Goal: Task Accomplishment & Management: Manage account settings

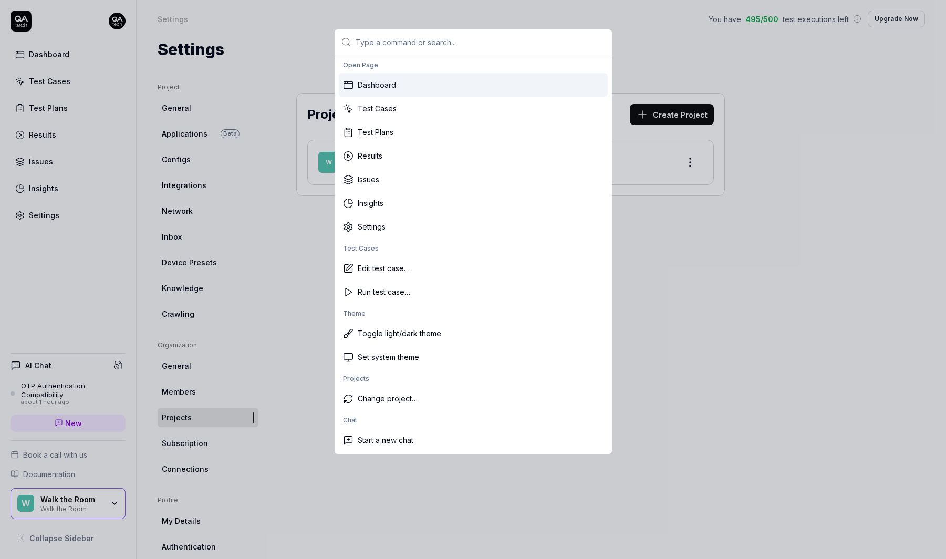
type input "g"
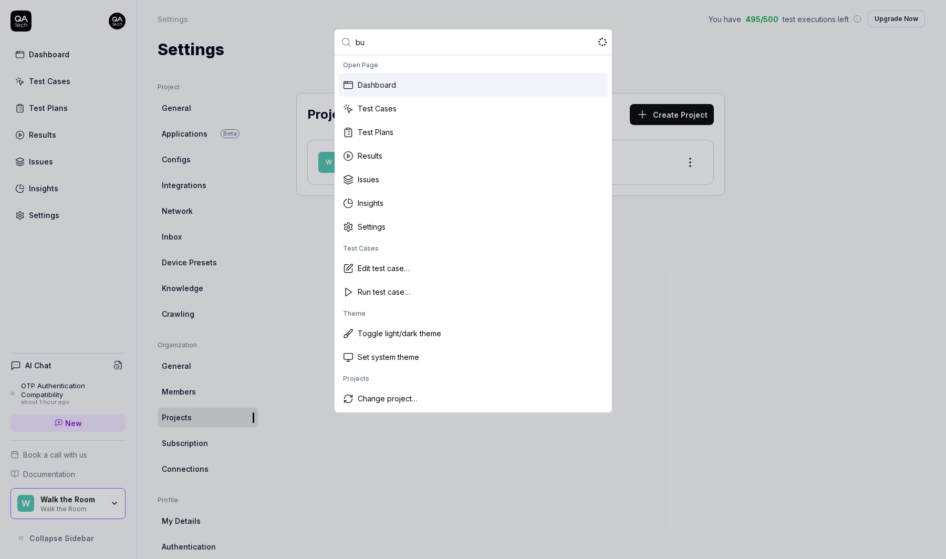
type input "bug"
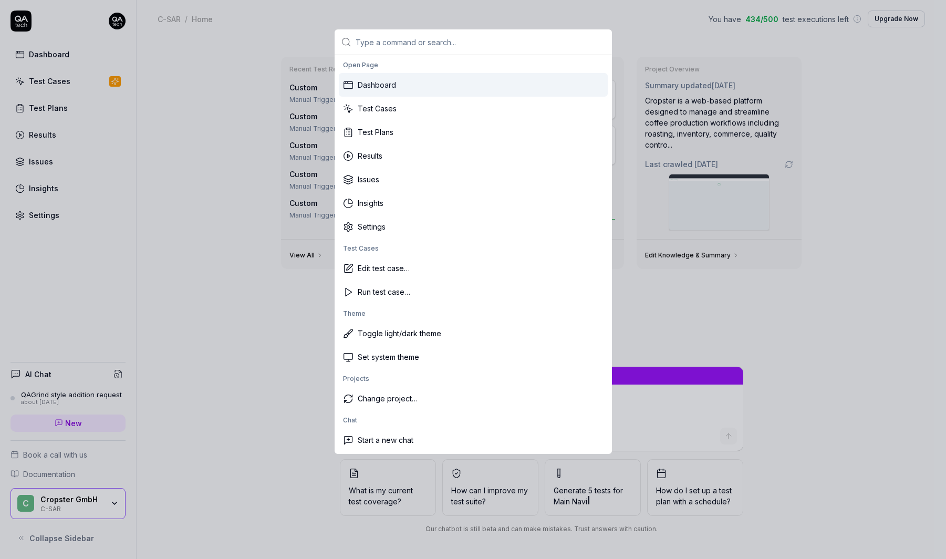
type textarea "*"
type input "u"
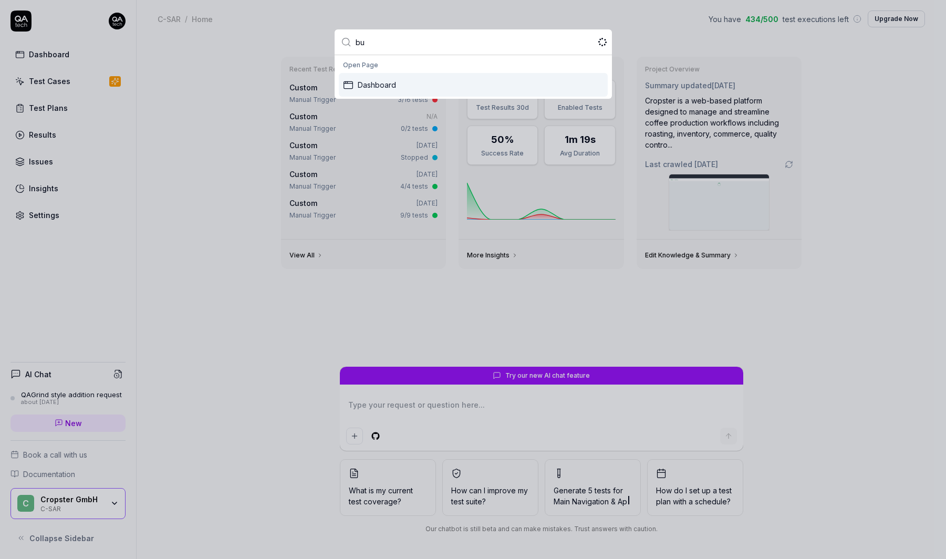
type input "bug"
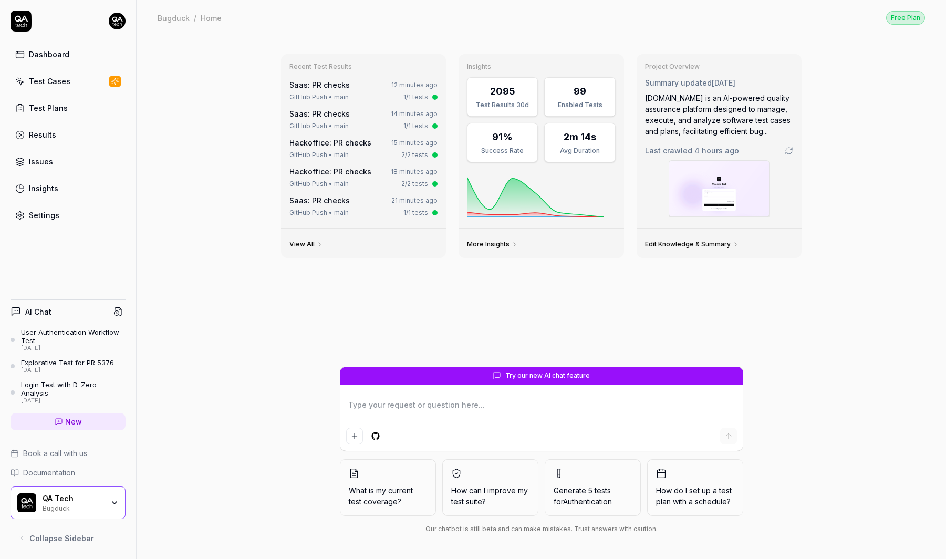
type textarea "*"
click at [77, 222] on link "Settings" at bounding box center [68, 215] width 115 height 20
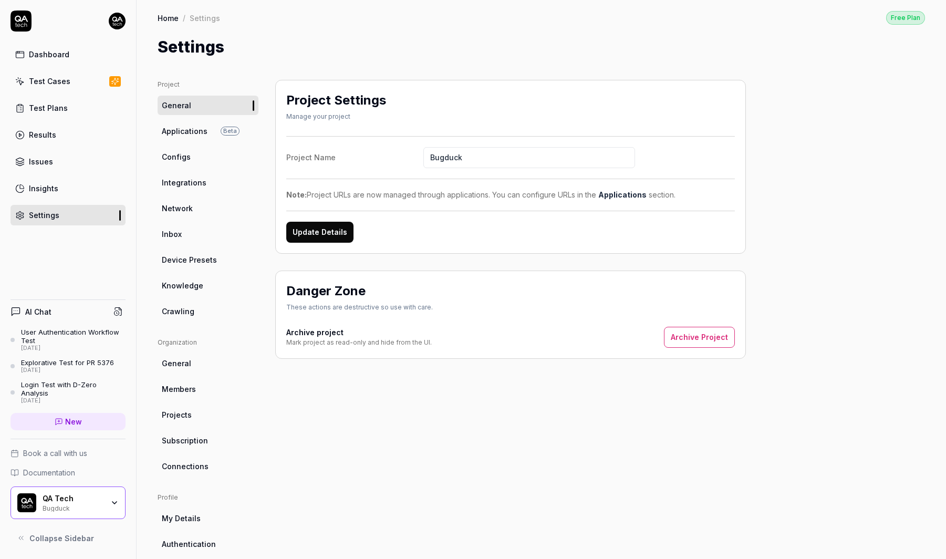
click at [212, 177] on link "Integrations" at bounding box center [208, 182] width 101 height 19
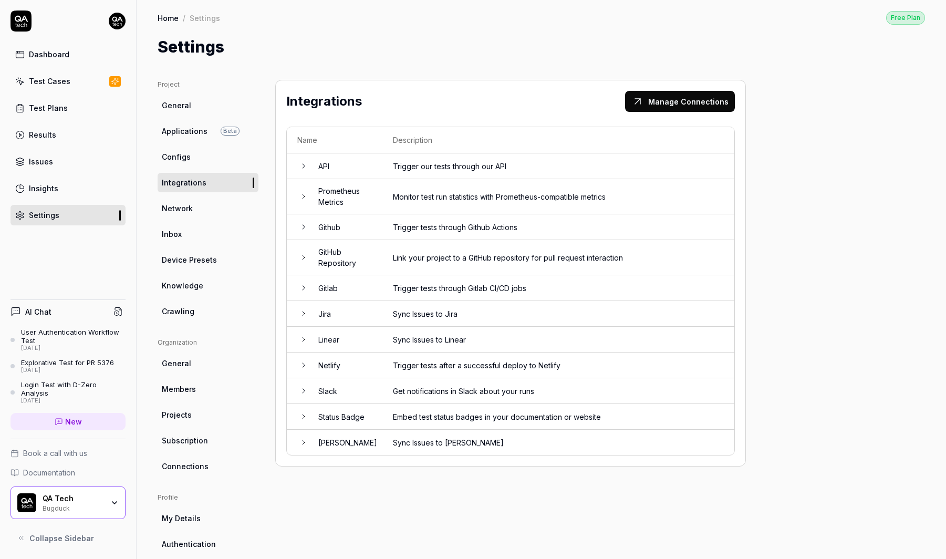
click at [377, 336] on td "Linear" at bounding box center [345, 340] width 75 height 26
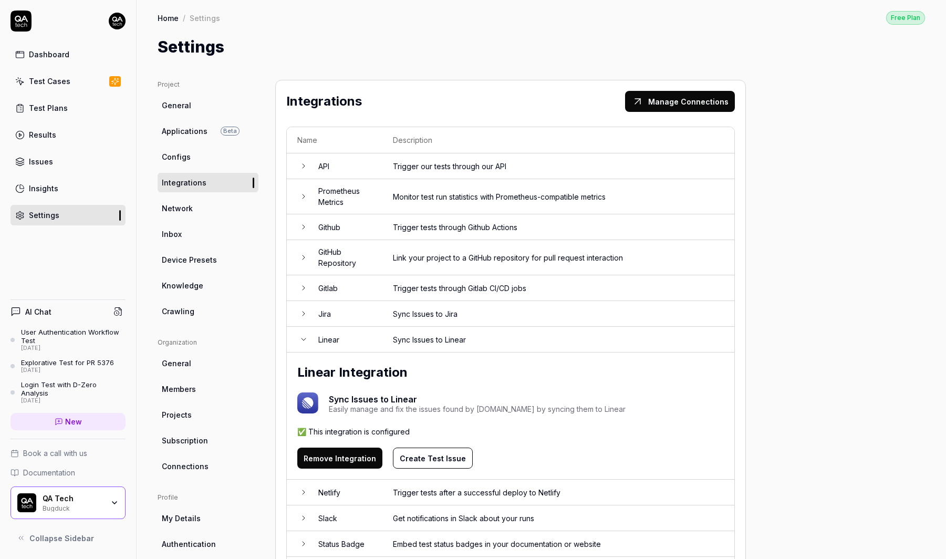
click at [450, 456] on button "Create Test Issue" at bounding box center [433, 458] width 80 height 21
click at [50, 155] on link "Issues" at bounding box center [68, 161] width 115 height 20
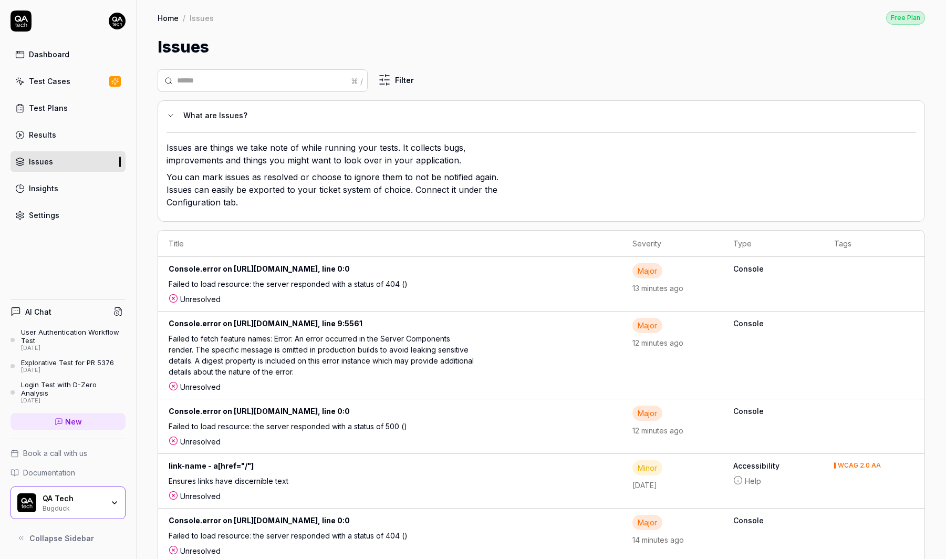
click at [366, 278] on div "Failed to load resource: the server responded with a status of 404 ()" at bounding box center [322, 285] width 307 height 15
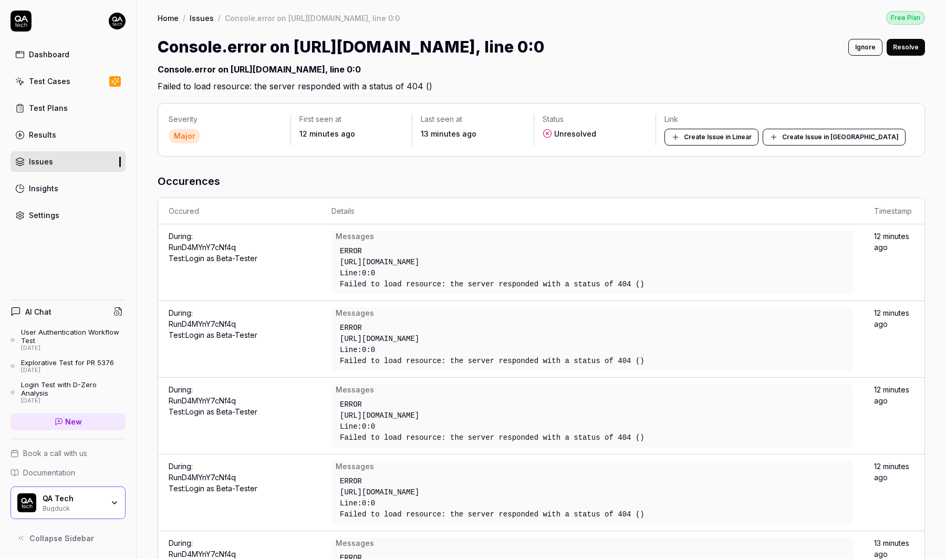
click at [759, 141] on button "Create Issue in Linear" at bounding box center [712, 137] width 94 height 17
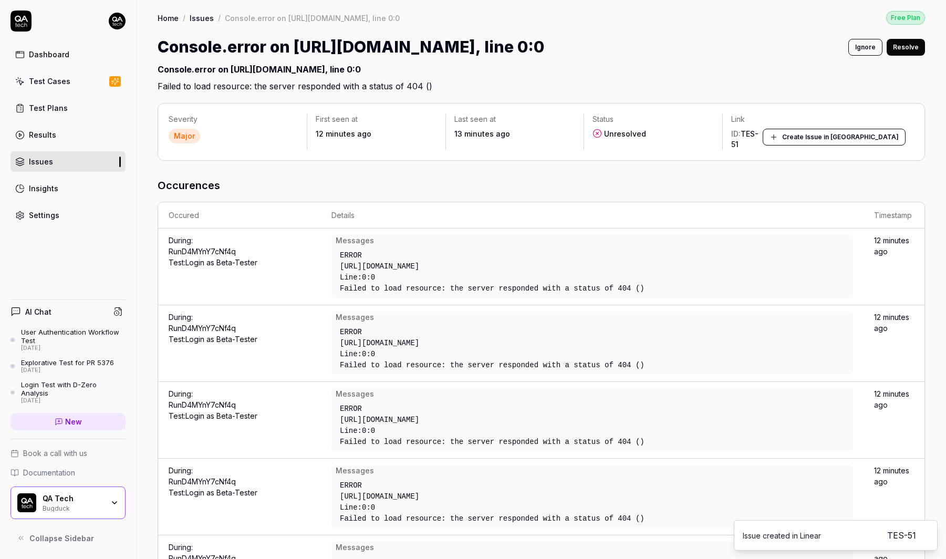
click at [907, 537] on link "TES-51" at bounding box center [901, 535] width 29 height 13
click at [68, 509] on div "Bugduck" at bounding box center [73, 507] width 61 height 8
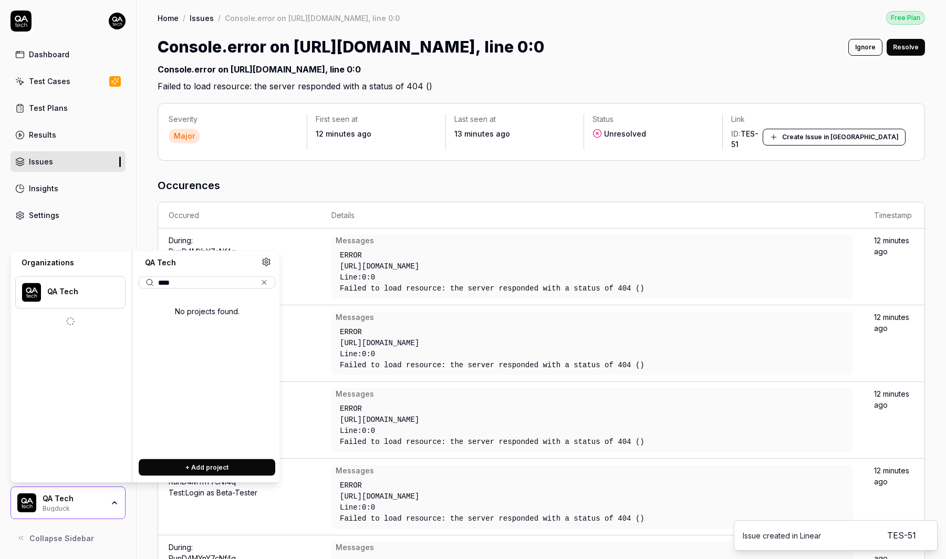
type input "*****"
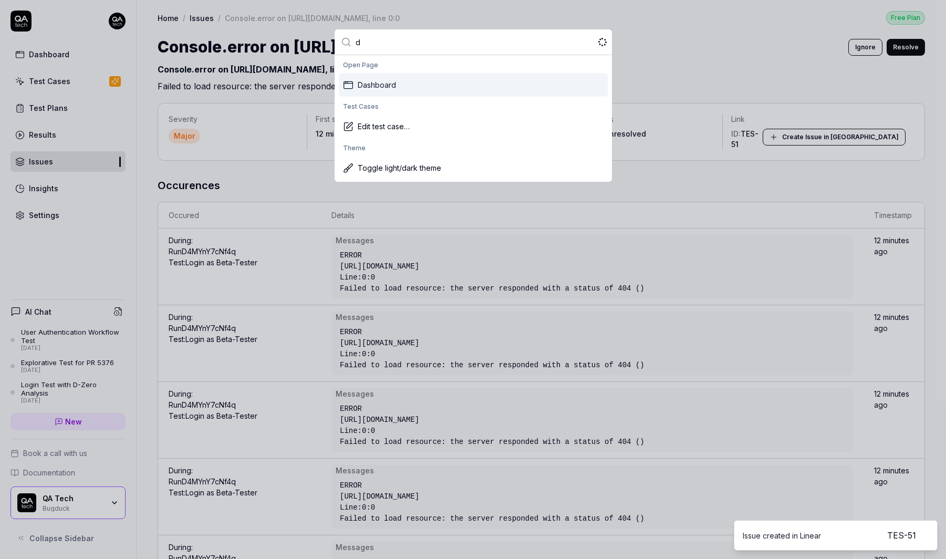
type input "da"
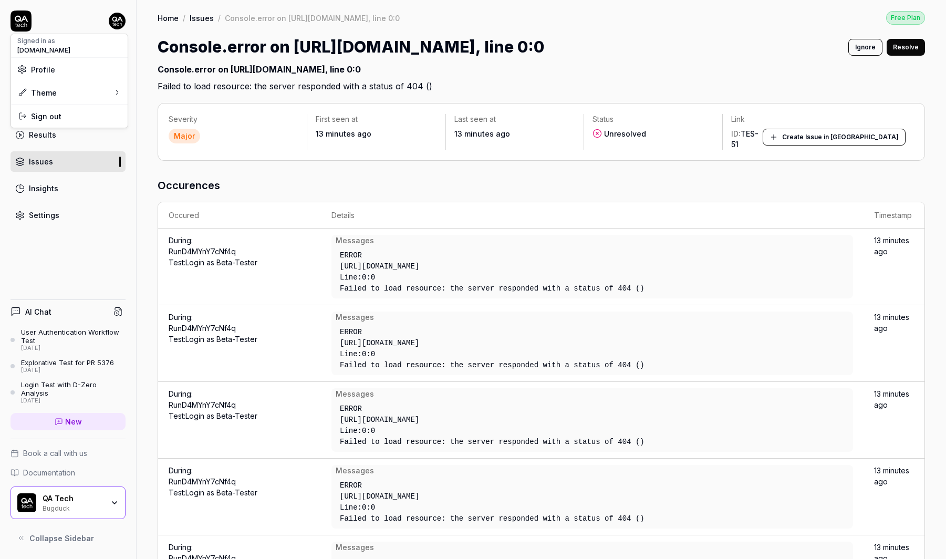
click at [117, 22] on html "Dashboard Test Cases Test Plans Results Issues Insights Settings AI Chat User A…" at bounding box center [473, 279] width 946 height 559
click at [293, 177] on html "Dashboard Test Cases Test Plans Results Issues Insights Settings AI Chat User A…" at bounding box center [473, 279] width 946 height 559
click at [113, 16] on html "Dashboard Test Cases Test Plans Results Issues Insights Settings AI Chat User A…" at bounding box center [473, 279] width 946 height 559
click at [101, 112] on span "Sign out" at bounding box center [69, 116] width 104 height 11
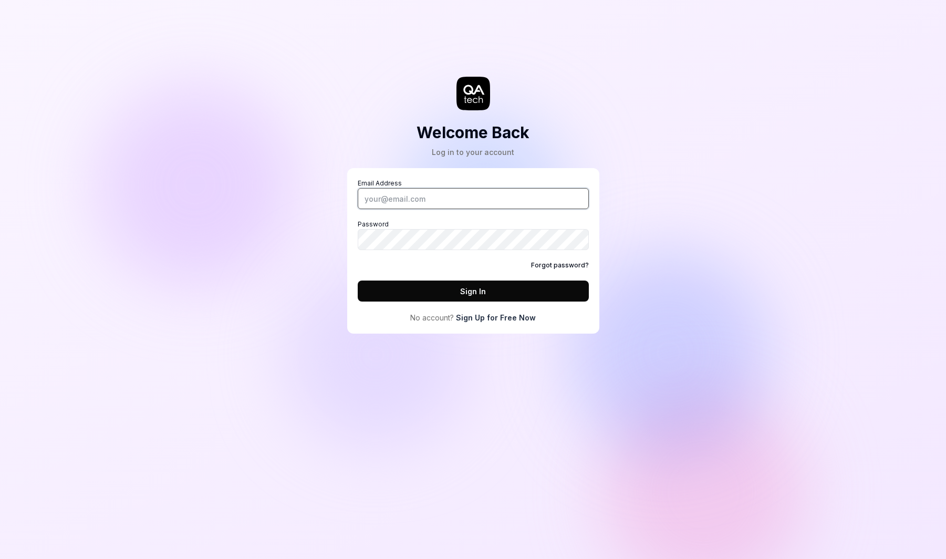
click at [422, 195] on input "Email Address" at bounding box center [473, 198] width 231 height 21
click at [0, 558] on com-1password-button at bounding box center [0, 559] width 0 height 0
type input "daniel@qa.tech"
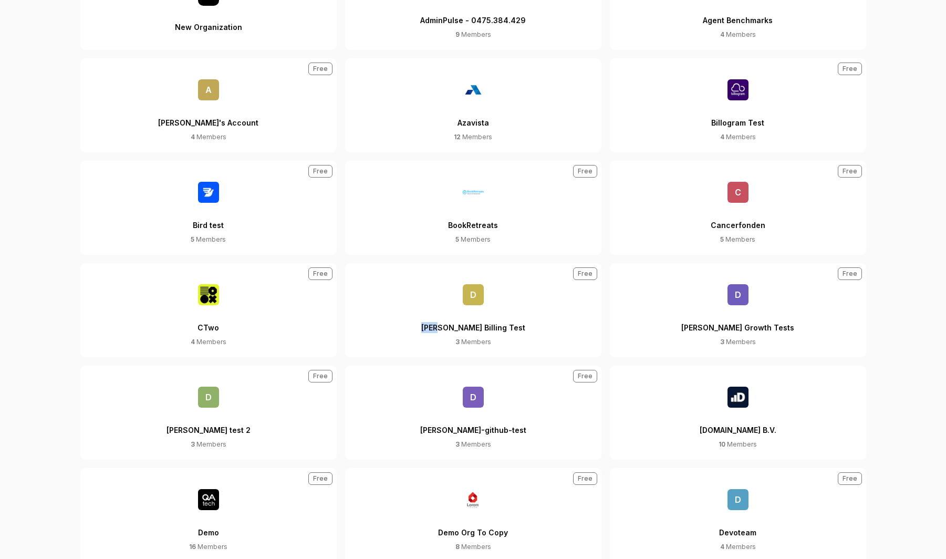
scroll to position [252, 0]
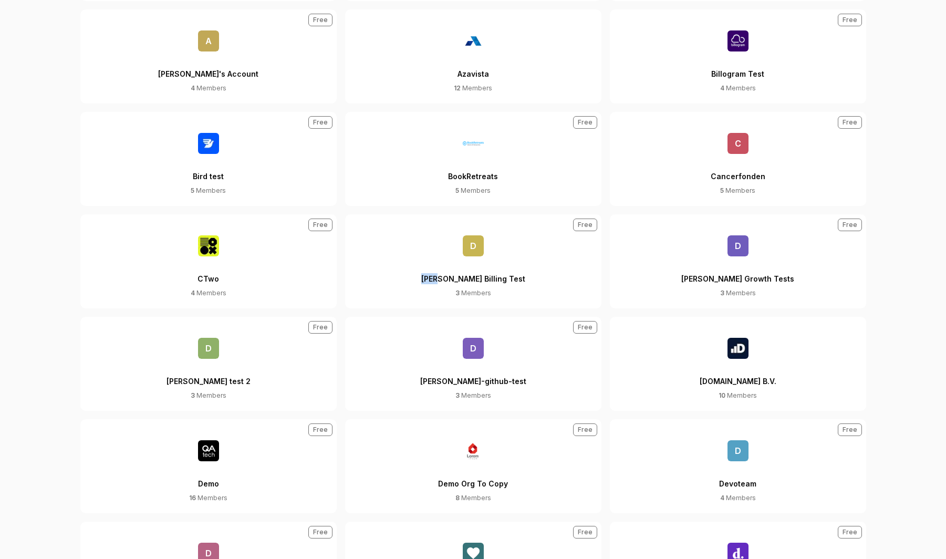
click at [742, 282] on div "Daniels Growth Tests" at bounding box center [737, 272] width 113 height 32
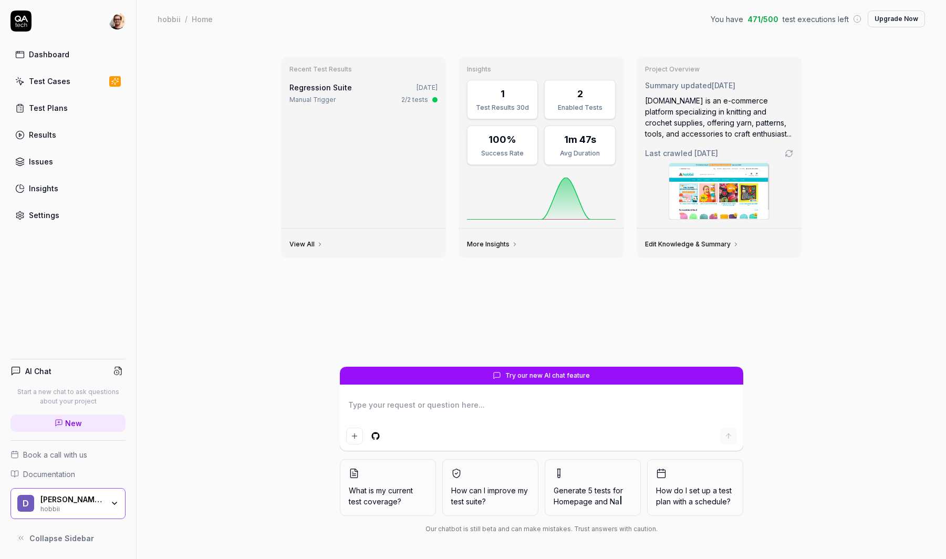
type textarea "*"
click at [50, 214] on div "Settings" at bounding box center [44, 215] width 30 height 11
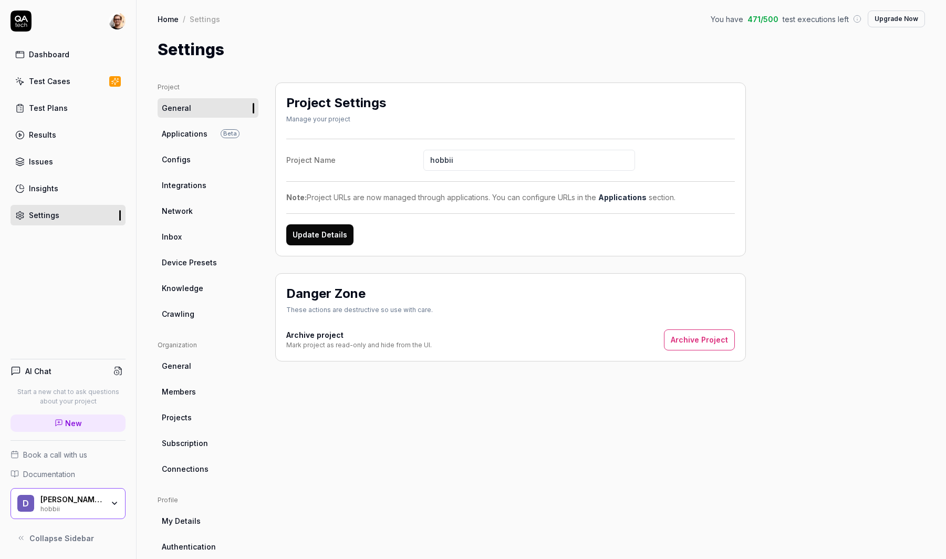
scroll to position [13, 0]
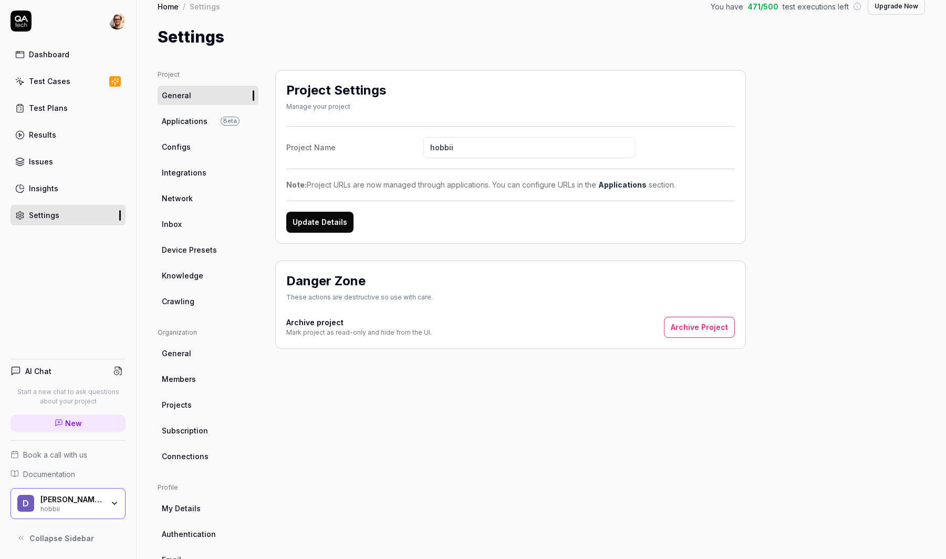
click at [202, 172] on span "Integrations" at bounding box center [184, 172] width 45 height 11
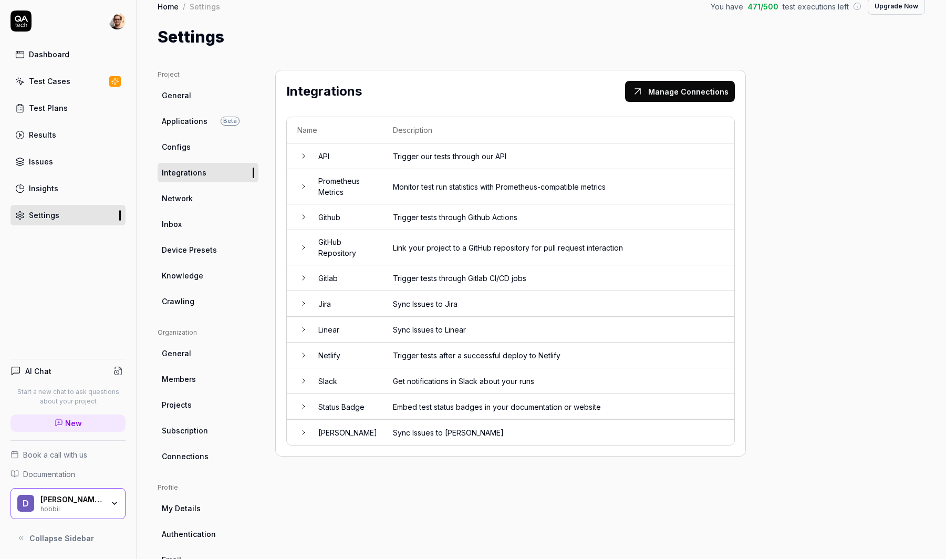
click at [420, 376] on td "Get notifications in Slack about your runs" at bounding box center [558, 381] width 352 height 26
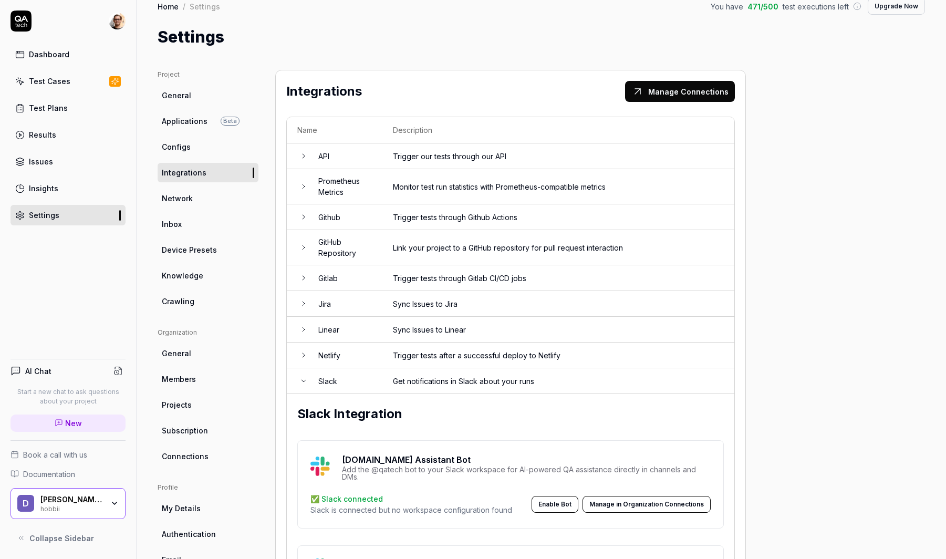
scroll to position [32, 0]
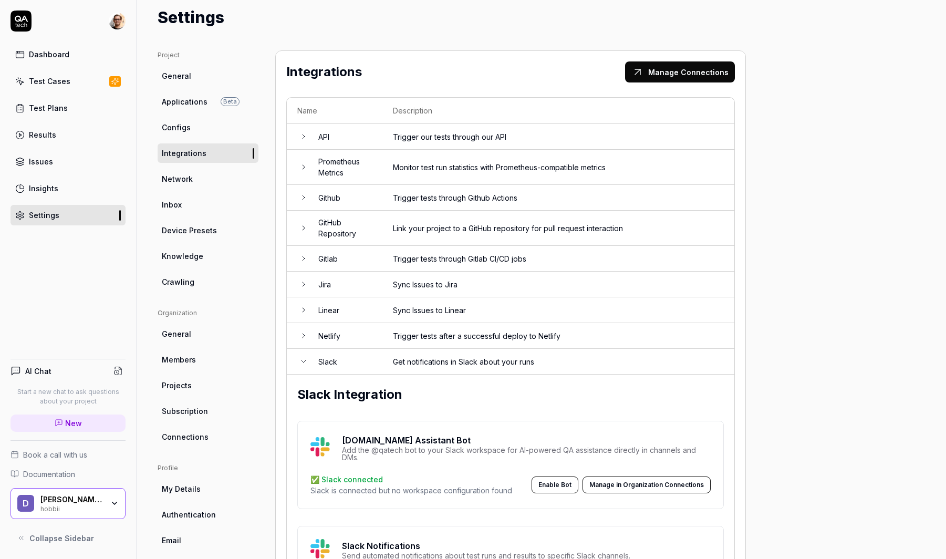
click at [395, 303] on td "Sync Issues to Linear" at bounding box center [558, 310] width 352 height 26
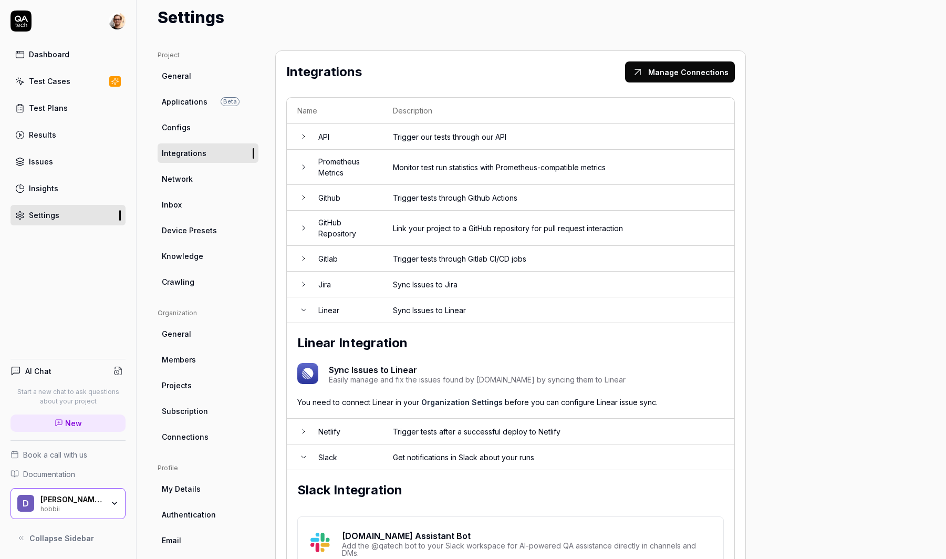
click at [471, 403] on link "Organization Settings" at bounding box center [461, 402] width 81 height 9
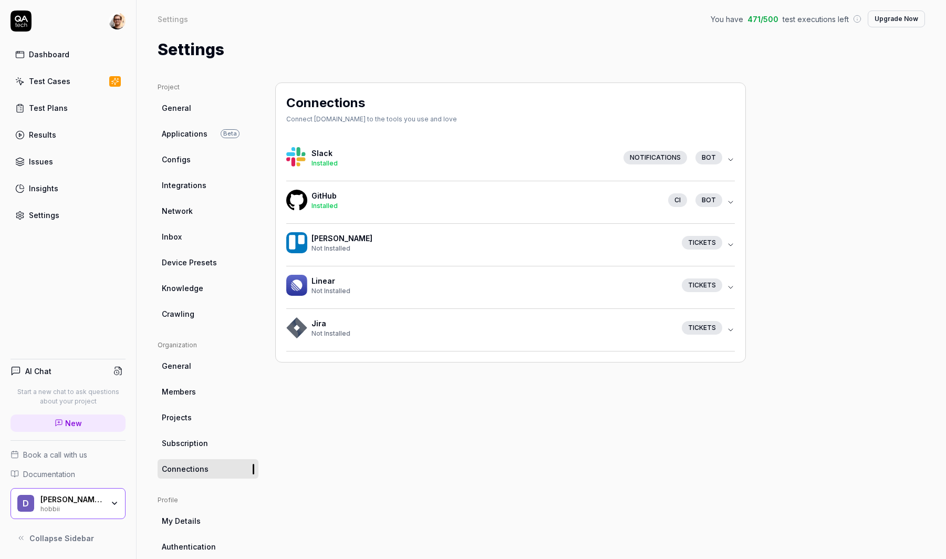
click at [343, 282] on h4 "Linear" at bounding box center [493, 280] width 362 height 11
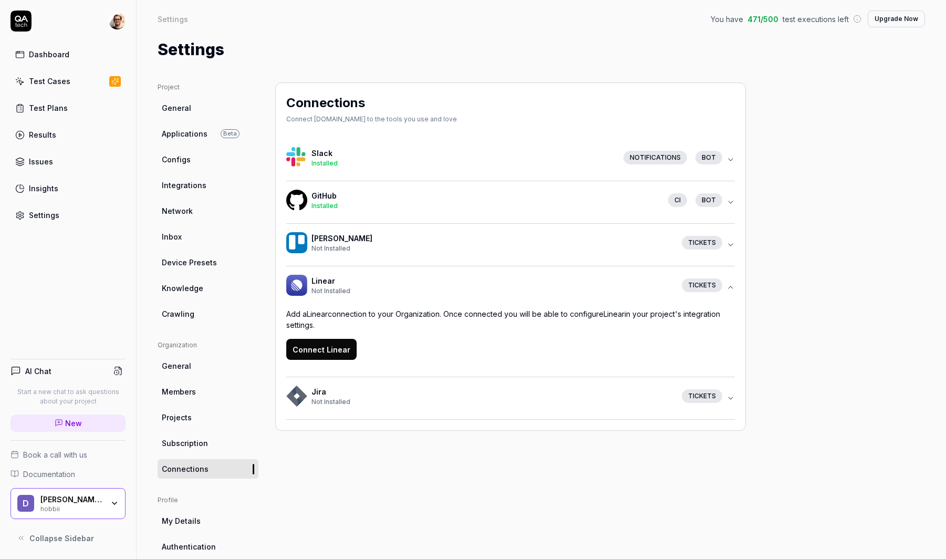
click at [334, 351] on button "Connect Linear" at bounding box center [321, 349] width 70 height 21
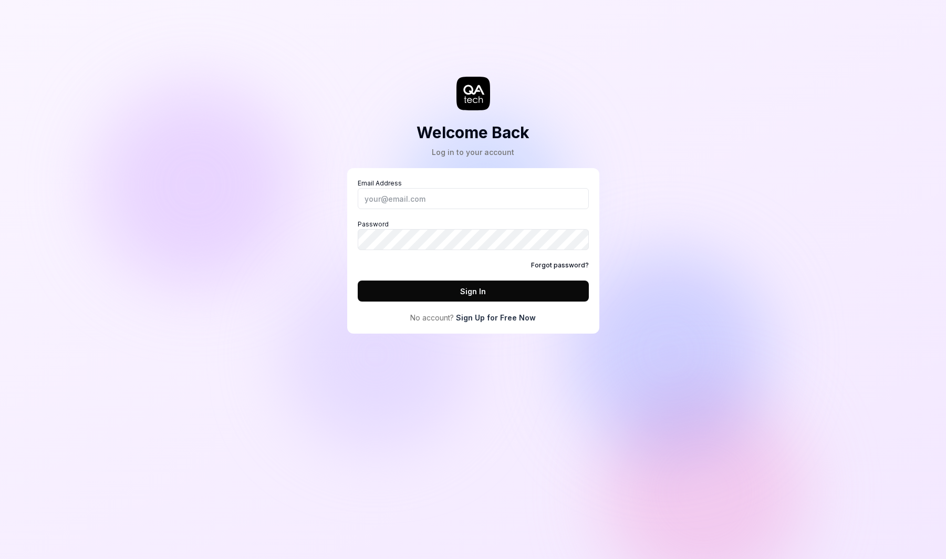
click at [56, 313] on div "Welcome Back Log in to your account Email Address Password Forgot password? Sig…" at bounding box center [473, 279] width 946 height 559
click at [422, 206] on input "Email Address" at bounding box center [473, 198] width 231 height 21
click at [314, 289] on div "Welcome Back Log in to your account Email Address Password Forgot password? Sig…" at bounding box center [473, 279] width 946 height 559
